Goal: Information Seeking & Learning: Learn about a topic

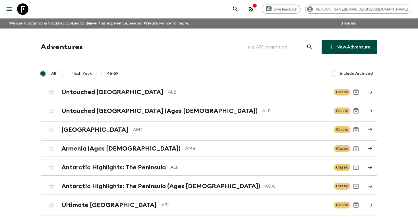
click at [265, 45] on input "text" at bounding box center [275, 47] width 62 height 16
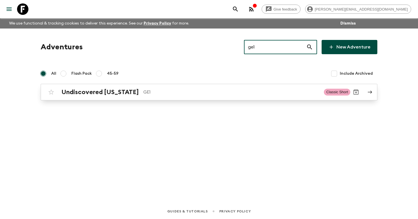
type input "ge1"
click at [148, 89] on p "GE1" at bounding box center [231, 92] width 176 height 7
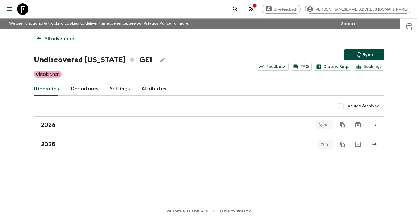
click at [76, 90] on link "Departures" at bounding box center [85, 89] width 28 height 14
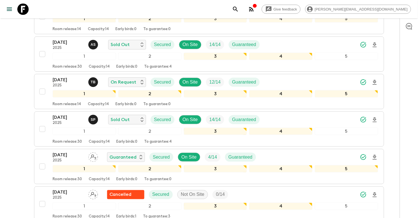
scroll to position [379, 0]
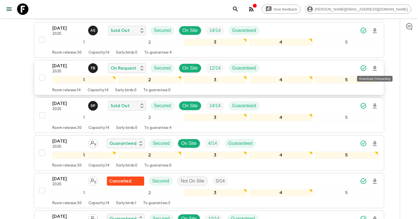
click at [375, 70] on icon "Download Onboarding" at bounding box center [375, 68] width 7 height 7
click at [59, 68] on p "[DATE]" at bounding box center [67, 65] width 31 height 7
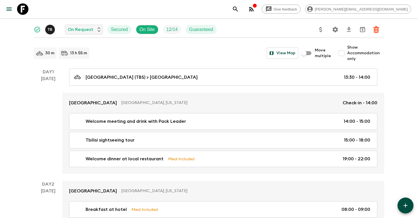
scroll to position [54, 0]
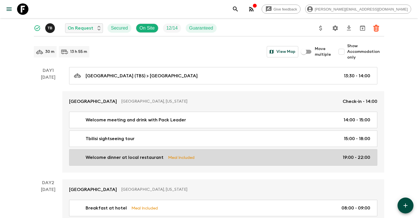
click at [115, 159] on p "Welcome dinner at local restaurant" at bounding box center [125, 157] width 78 height 7
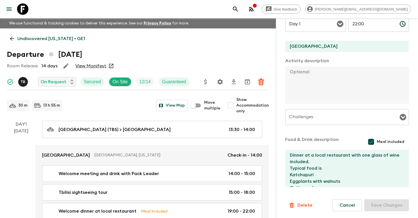
click at [239, 9] on icon "search adventures" at bounding box center [235, 9] width 7 height 7
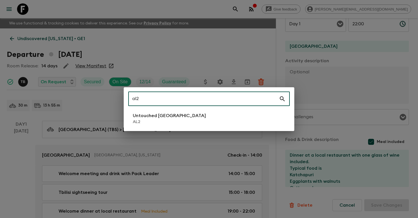
type input "al2"
click at [149, 119] on p "AL2" at bounding box center [169, 122] width 73 height 6
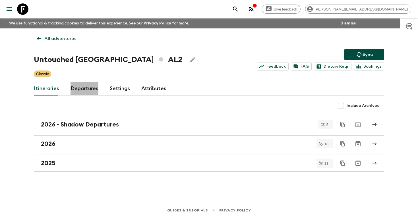
click at [82, 89] on link "Departures" at bounding box center [85, 89] width 28 height 14
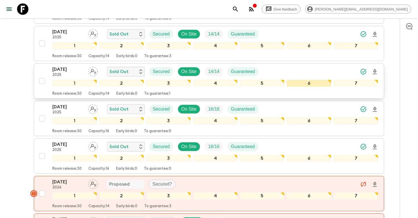
scroll to position [378, 0]
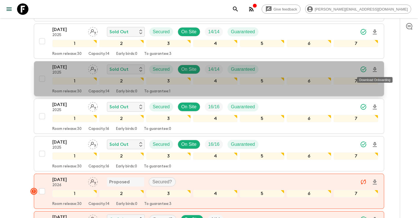
click at [375, 70] on icon "Download Onboarding" at bounding box center [375, 69] width 4 height 5
